Goal: Task Accomplishment & Management: Manage account settings

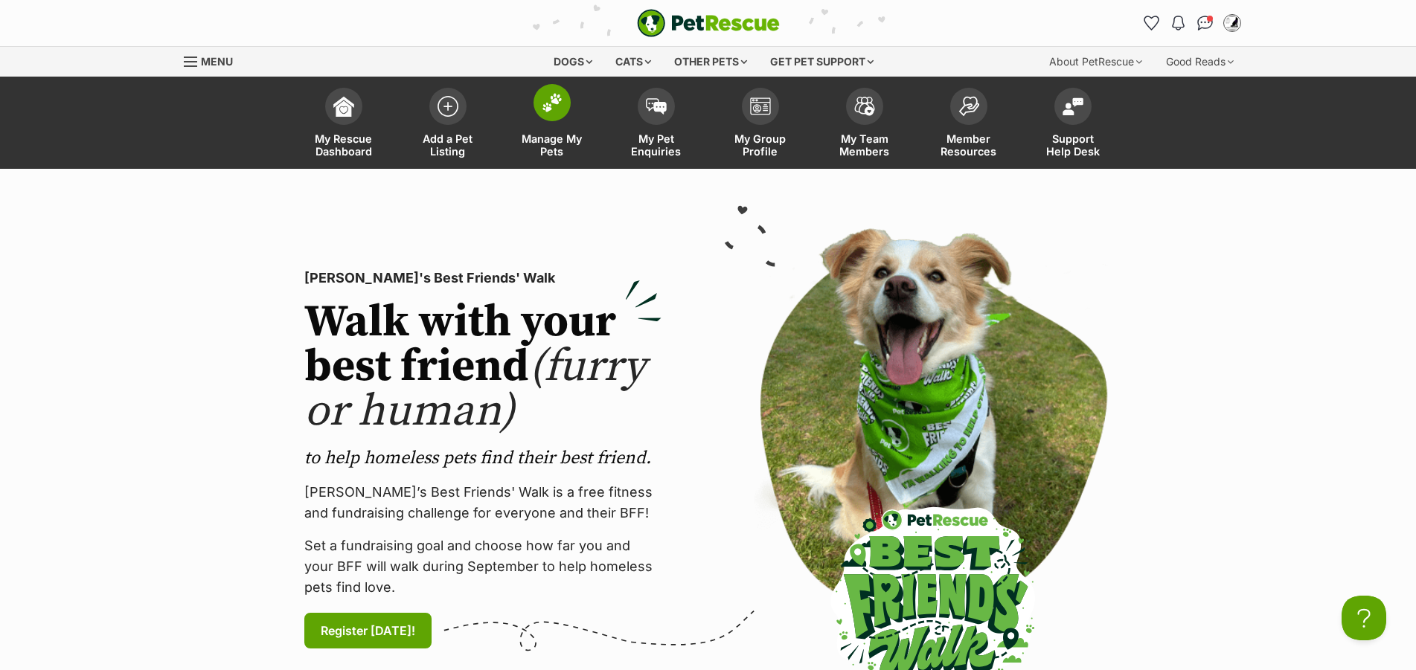
click at [543, 107] on img at bounding box center [552, 102] width 21 height 19
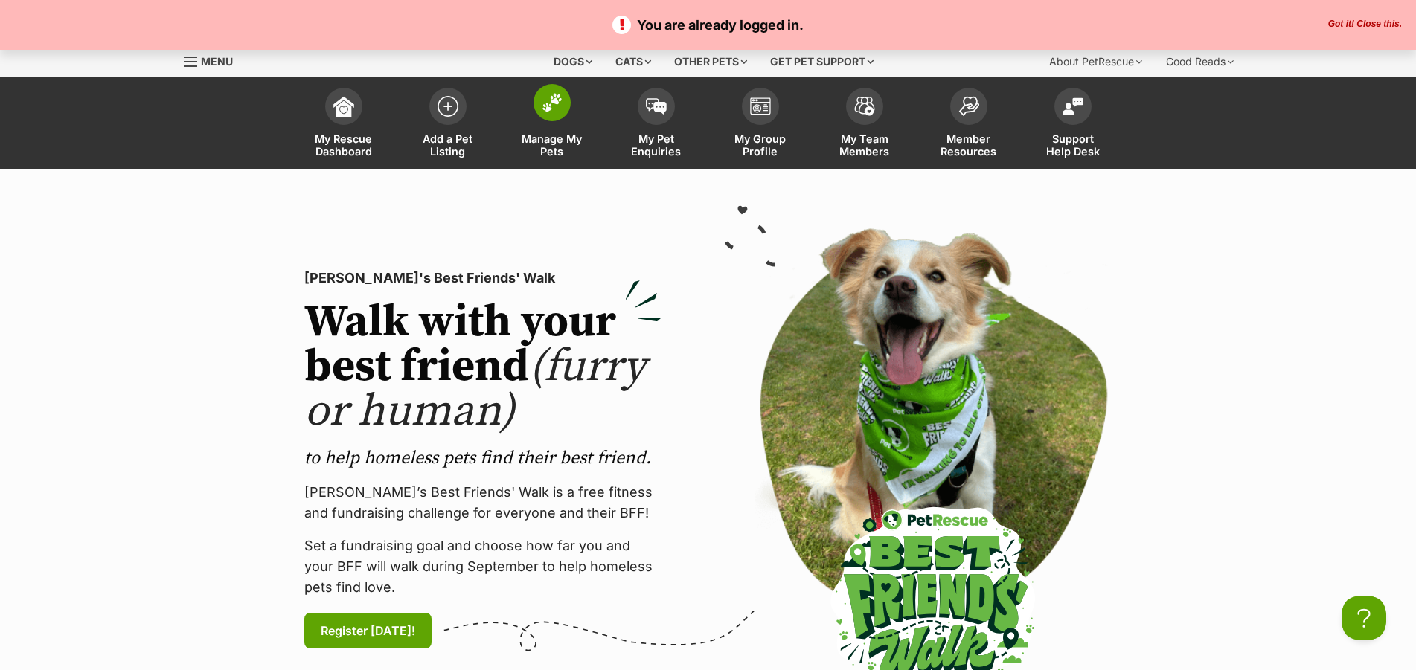
click at [552, 103] on img at bounding box center [552, 102] width 21 height 19
click at [1393, 24] on button "Got it! Close this." at bounding box center [1365, 25] width 83 height 12
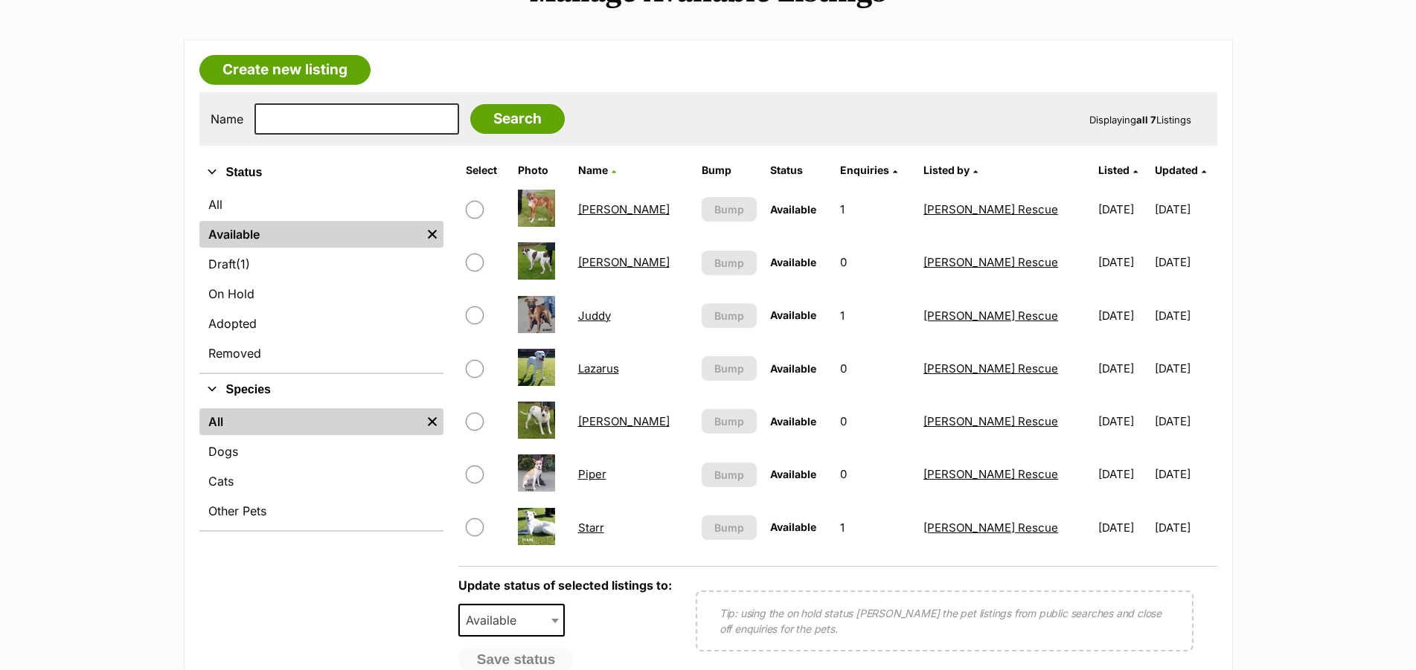
scroll to position [228, 0]
